Goal: Task Accomplishment & Management: Use online tool/utility

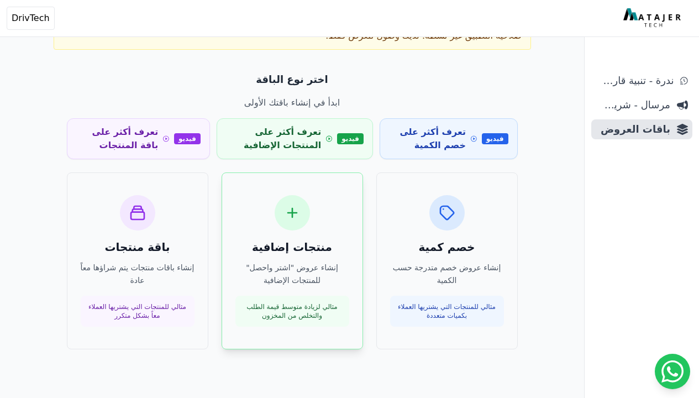
scroll to position [82, 0]
click at [298, 287] on div "منتجات إضافية إنشاء عروض "اشتر واحصل" للمنتجات الإضافية مثالي لزيادة متوسط قيمة…" at bounding box center [292, 260] width 114 height 131
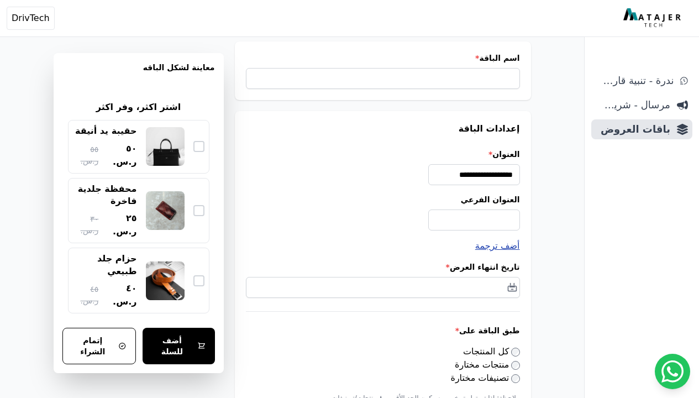
scroll to position [33, 0]
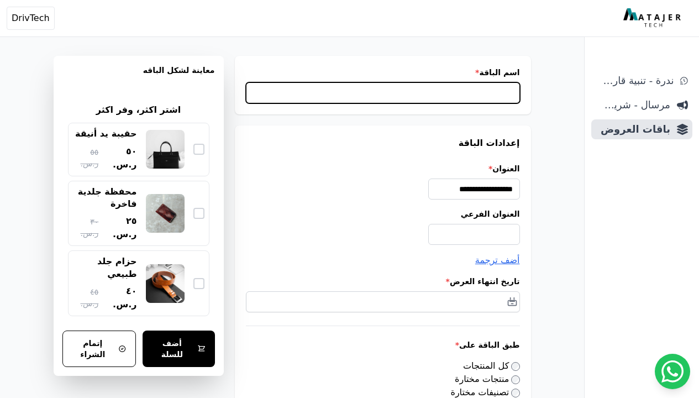
click at [261, 92] on input "اسم الباقة *" at bounding box center [383, 92] width 274 height 21
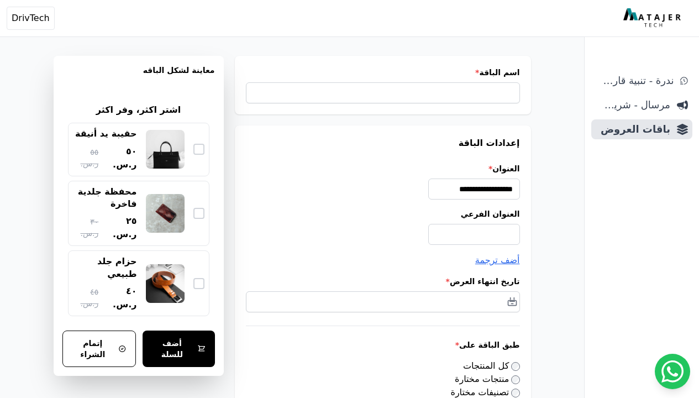
click at [369, 73] on label "اسم الباقة *" at bounding box center [383, 72] width 274 height 11
click at [369, 82] on input "اسم الباقة *" at bounding box center [383, 92] width 274 height 21
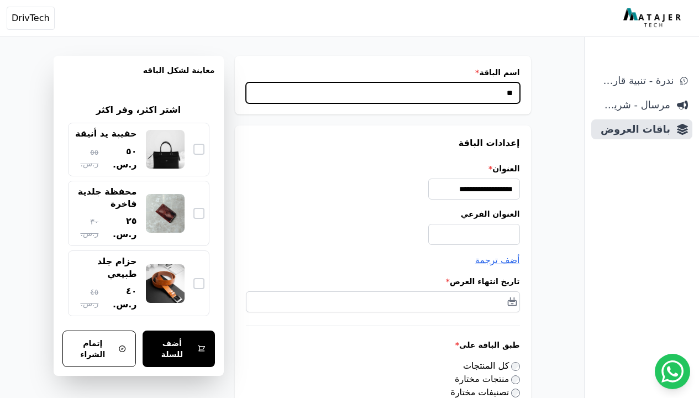
type input "*"
type input "**********"
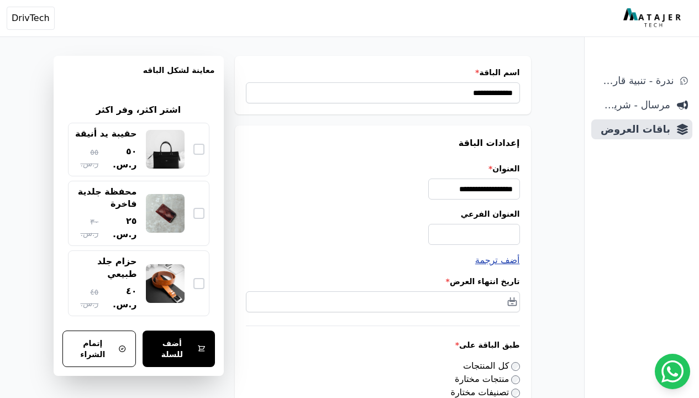
click at [507, 261] on span "أضف ترجمة" at bounding box center [497, 260] width 45 height 10
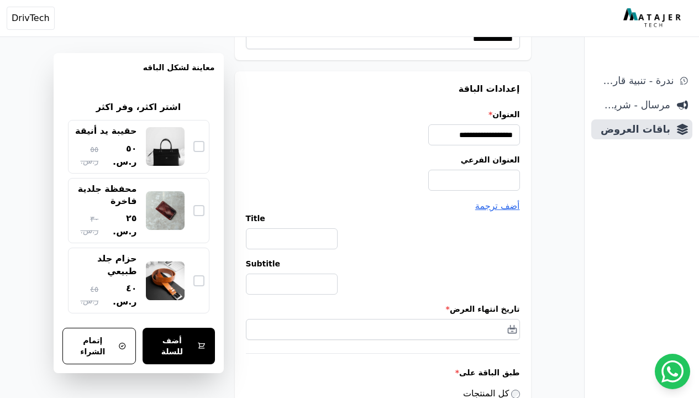
scroll to position [109, 0]
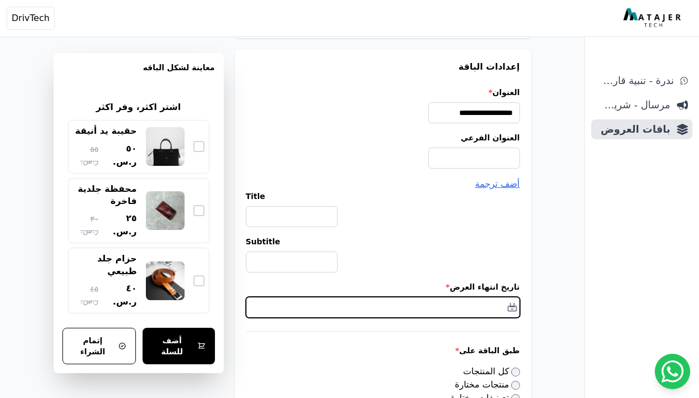
click at [511, 304] on input "text" at bounding box center [383, 307] width 274 height 21
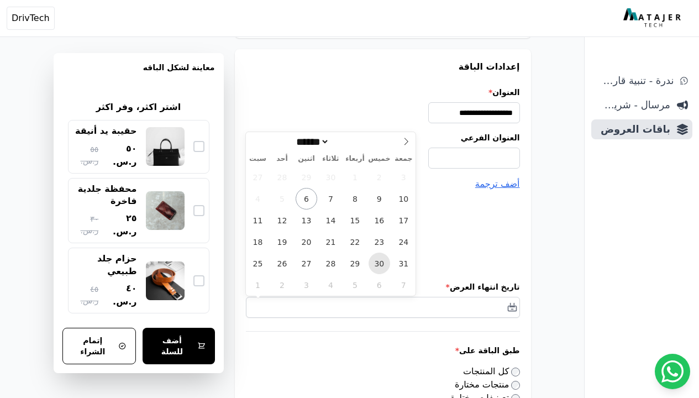
click at [384, 262] on span "30" at bounding box center [379, 263] width 22 height 22
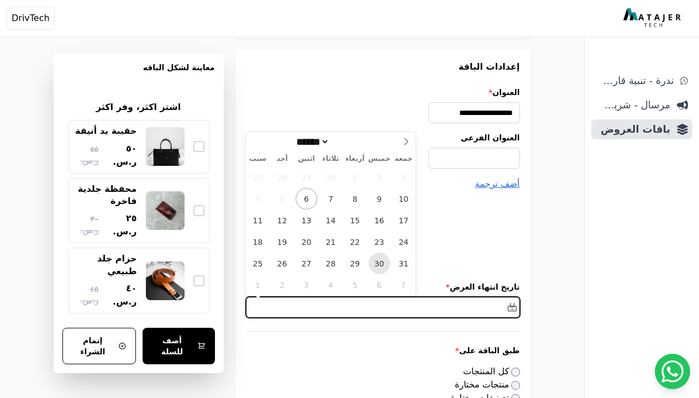
type input "**********"
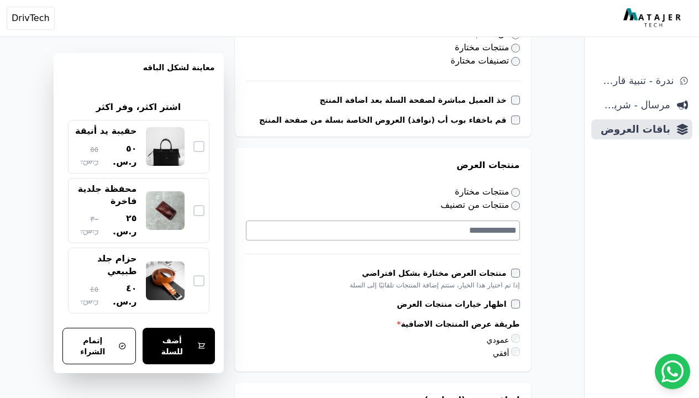
scroll to position [0, 0]
click at [461, 236] on textarea "Search" at bounding box center [381, 230] width 269 height 13
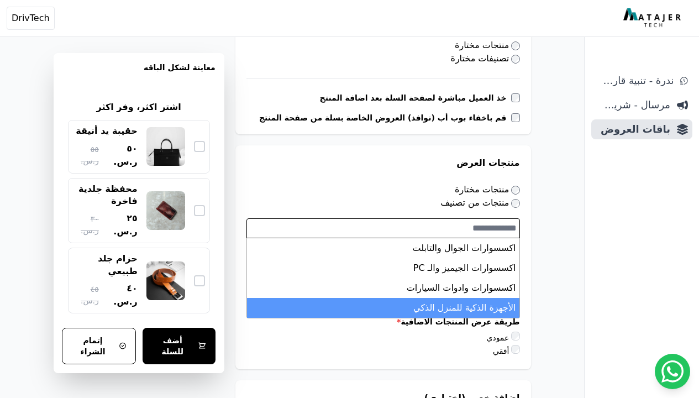
scroll to position [450, 0]
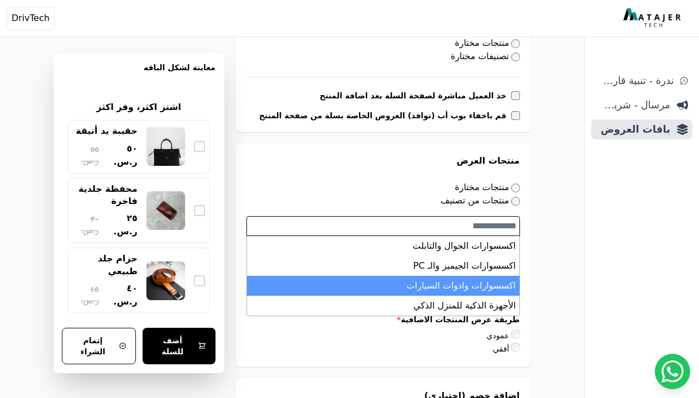
select select "**********"
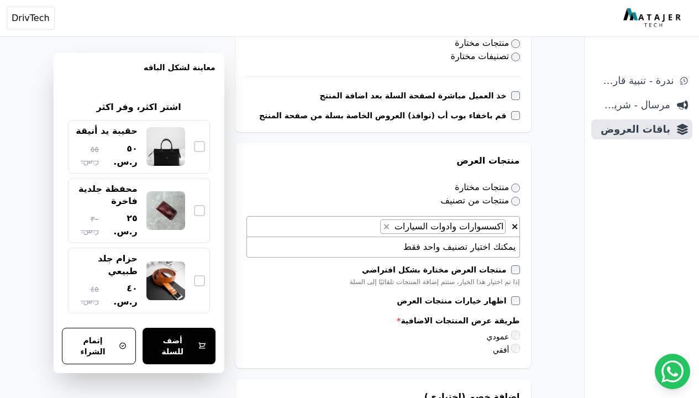
click at [472, 249] on li "يمكنك اختيار تصنيف واحد فقط" at bounding box center [383, 247] width 272 height 20
click at [369, 232] on span "× × اكسسوارات وادوات السيارات" at bounding box center [382, 226] width 273 height 21
type textarea "*"
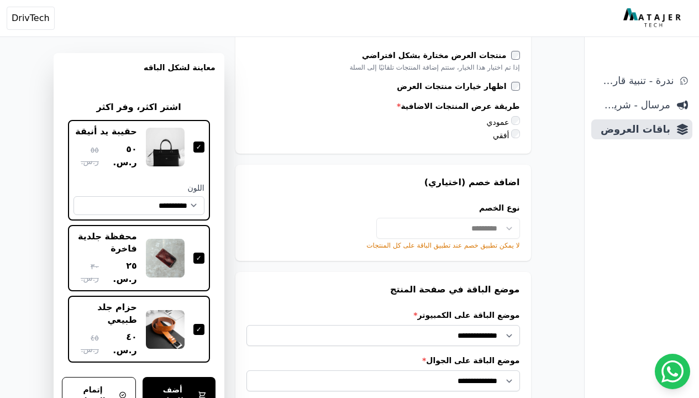
scroll to position [903, 0]
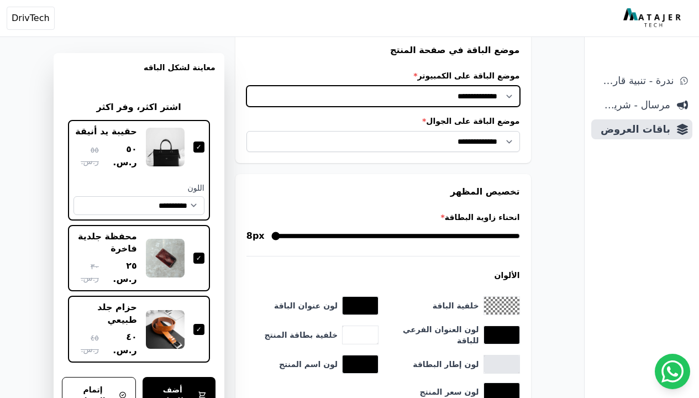
select select "**********"
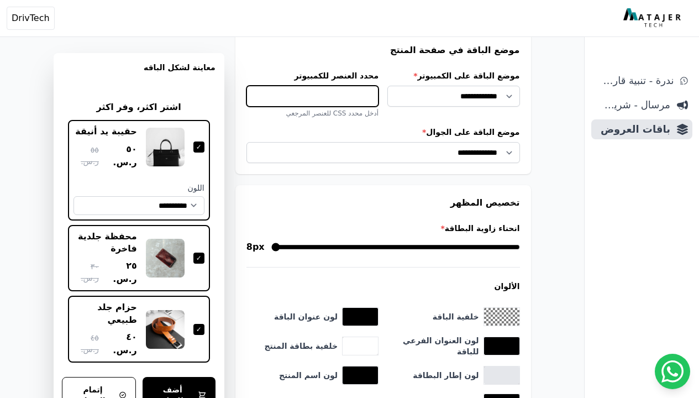
click at [366, 92] on input "محدد العنصر للكمبيوتر" at bounding box center [312, 96] width 132 height 21
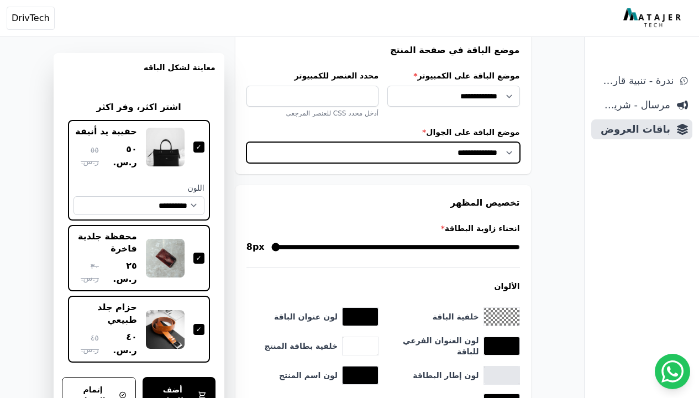
select select "**********"
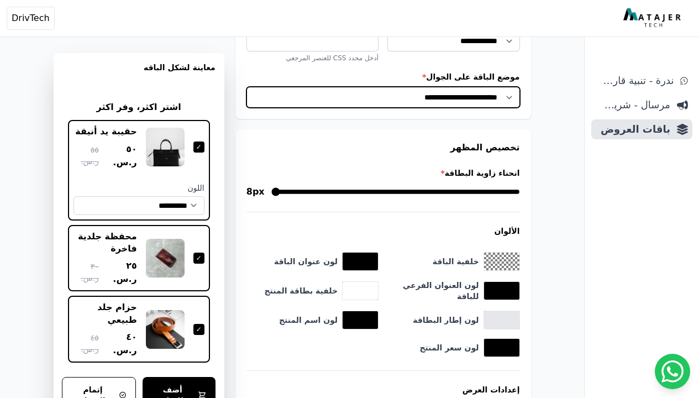
scroll to position [1111, 0]
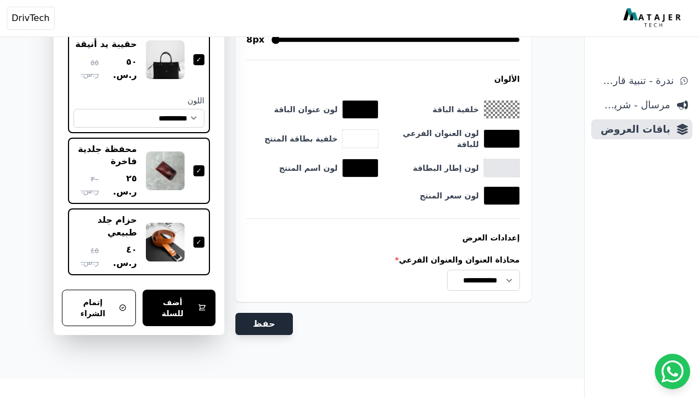
click at [277, 320] on button "حفظ" at bounding box center [263, 324] width 57 height 22
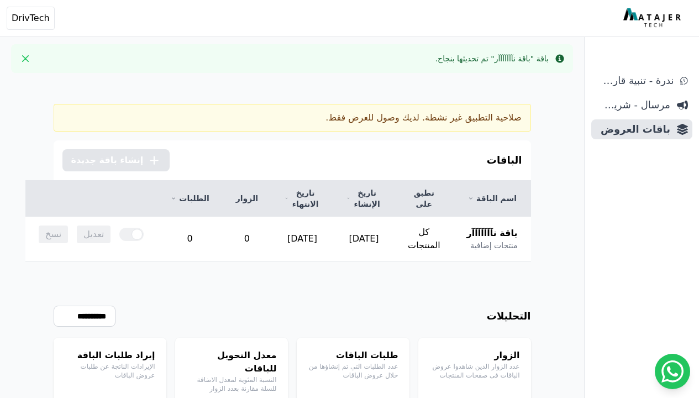
scroll to position [82, 0]
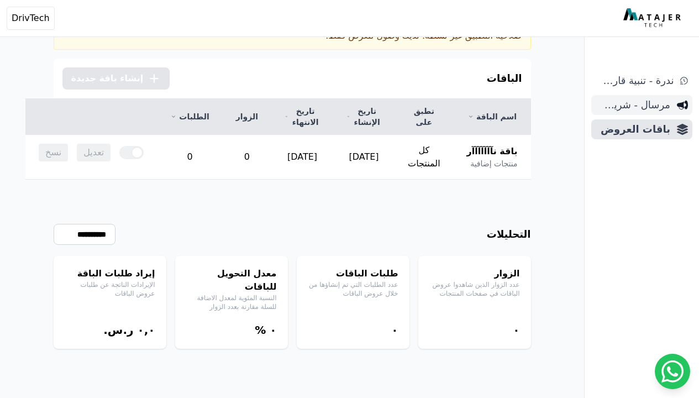
click at [646, 107] on span "مرسال - شريط دعاية" at bounding box center [632, 104] width 75 height 15
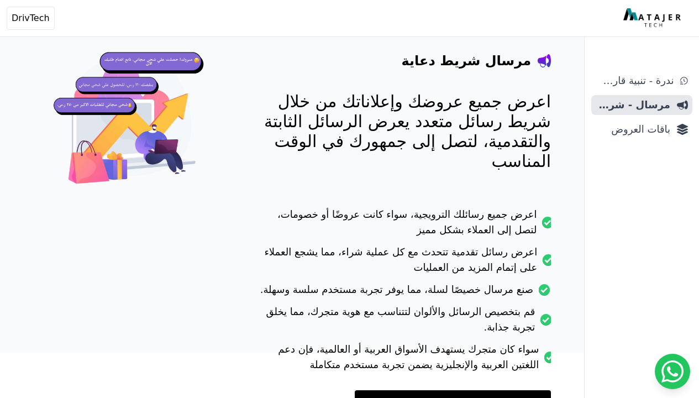
scroll to position [166, 0]
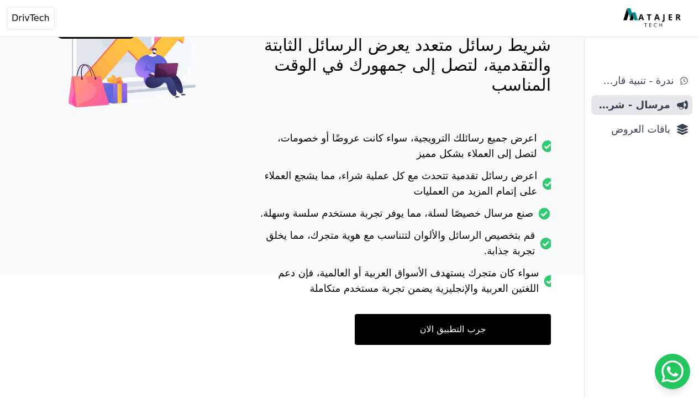
click at [469, 319] on link "جرب التطبيق الان" at bounding box center [453, 329] width 196 height 31
